Goal: Task Accomplishment & Management: Manage account settings

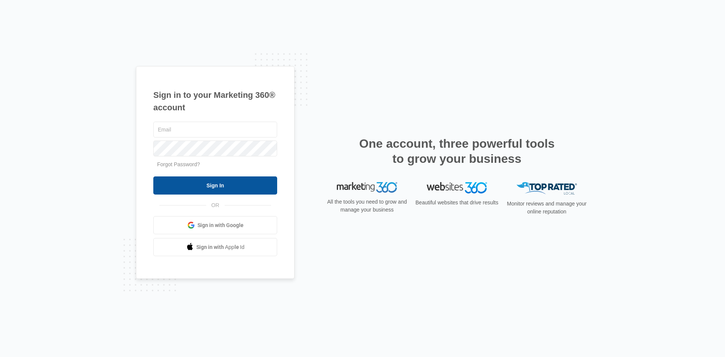
type input "[EMAIL_ADDRESS][DOMAIN_NAME]"
click at [234, 180] on input "Sign In" at bounding box center [215, 185] width 124 height 18
